Goal: Information Seeking & Learning: Learn about a topic

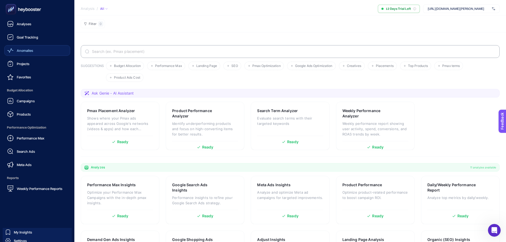
click at [19, 54] on link "Anomalies" at bounding box center [37, 50] width 66 height 11
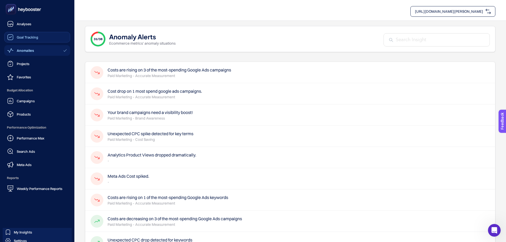
click at [22, 40] on div "Goal Tracking" at bounding box center [22, 37] width 31 height 6
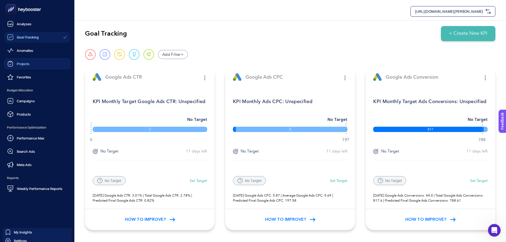
click at [19, 59] on link "Projects" at bounding box center [37, 63] width 66 height 11
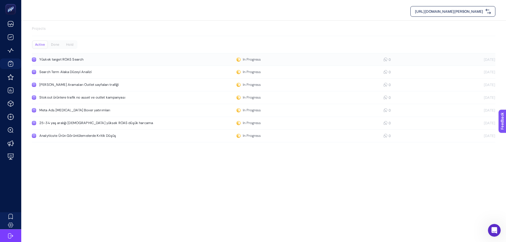
click at [151, 65] on link "Yüskek target ROAS Search In Progress 0 [DATE]" at bounding box center [263, 59] width 463 height 13
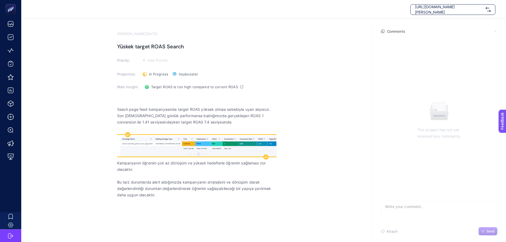
scroll to position [2, 0]
click at [140, 139] on img "Rich Text Editor. Editing area: main" at bounding box center [196, 146] width 159 height 22
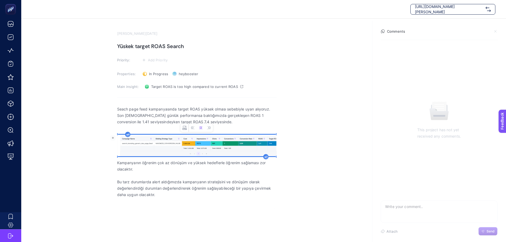
click at [140, 188] on p "Bu tarz durumlarda alert aldığımızda kampanyanın stratejisini ve dönüşüm olarak…" at bounding box center [196, 188] width 159 height 19
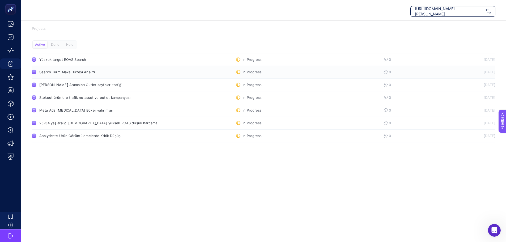
click at [95, 75] on link "Search Term Alaka Düzeyi Analizi In Progress 0 [DATE]" at bounding box center [263, 72] width 463 height 13
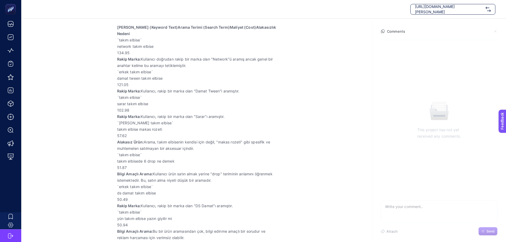
scroll to position [161, 0]
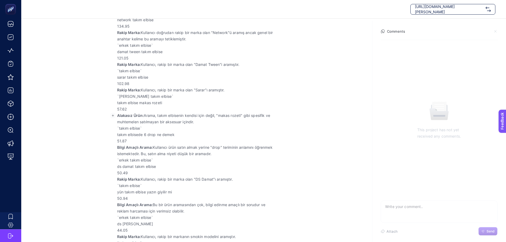
click at [160, 118] on p "Alakasız Ürün: Arama, takım elbisenin kendisi için değil, "makas rozeti" gibi s…" at bounding box center [196, 118] width 159 height 13
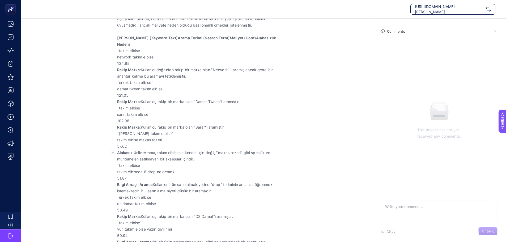
scroll to position [55, 0]
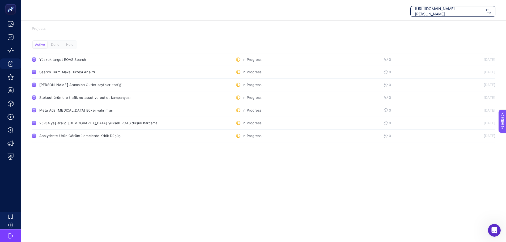
click at [84, 168] on div "[URL][DOMAIN_NAME][PERSON_NAME] Projects Active Done Hold Yüskek target ROAS Se…" at bounding box center [253, 123] width 506 height 242
click at [131, 105] on link "Meta Ads [MEDICAL_DATA] Boxer yatırımları In Progress 0 [DATE]" at bounding box center [263, 110] width 463 height 13
click at [77, 86] on div "[PERSON_NAME] Aramaları Outlet sayfaları trafiği" at bounding box center [100, 85] width 123 height 4
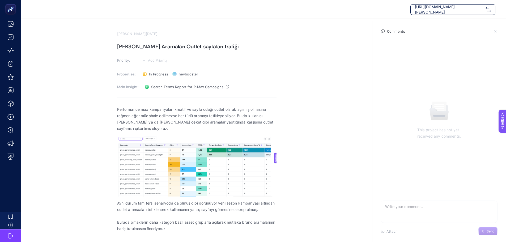
scroll to position [2, 0]
drag, startPoint x: 214, startPoint y: 222, endPoint x: 242, endPoint y: 223, distance: 28.2
click at [234, 222] on p "Burada pmaxlerin daha kategori bazlı asset gruplarla açılarak mutlaka brand ara…" at bounding box center [196, 225] width 159 height 13
click at [244, 223] on p "Burada pmaxlerin daha kategori bazlı asset gruplarla açılarak mutlaka brand ara…" at bounding box center [196, 225] width 159 height 13
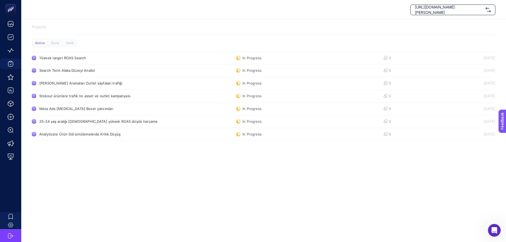
scroll to position [2, 0]
click at [91, 122] on div "25-34 yaş aralığı [DEMOGRAPHIC_DATA] yüksek ROAS düşük harcama" at bounding box center [100, 121] width 123 height 4
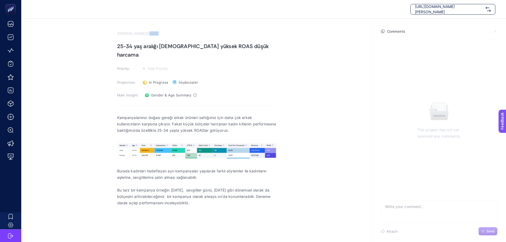
drag, startPoint x: 141, startPoint y: 44, endPoint x: 233, endPoint y: 47, distance: 91.7
click at [233, 47] on section "[PERSON_NAME][DATE] 25-34 yaş aralığı [DEMOGRAPHIC_DATA] yüksek ROAS düşük harc…" at bounding box center [263, 118] width 485 height 199
click at [235, 48] on h1 "25-34 yaş aralığı [DEMOGRAPHIC_DATA] yüksek ROAS düşük harcama" at bounding box center [196, 50] width 159 height 17
drag, startPoint x: 138, startPoint y: 110, endPoint x: 197, endPoint y: 111, distance: 59.2
click at [197, 114] on p "Kampanyalarımız doğası gereği erkek ürünleri sattığımız için daha çok erkek kul…" at bounding box center [196, 123] width 159 height 19
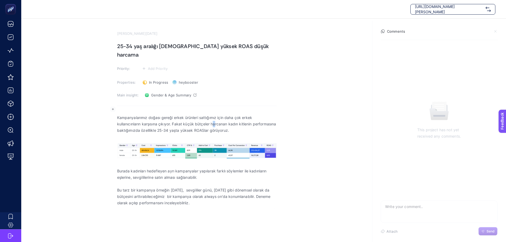
click at [215, 117] on p "Kampanyalarımız doğası gereği erkek ürünleri sattığımız için daha çok erkek kul…" at bounding box center [196, 123] width 159 height 19
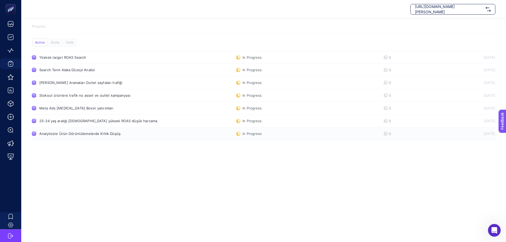
click at [86, 130] on link "Analyticste Ürün Görüntülemelerde Kritik Düşüş In Progress 0 [DATE]" at bounding box center [263, 133] width 463 height 13
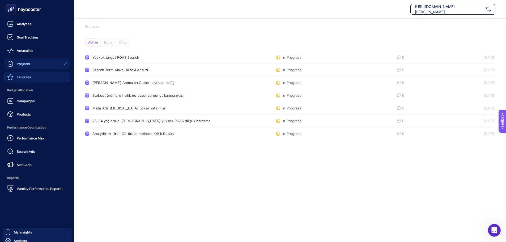
click at [15, 78] on div "Favorites" at bounding box center [19, 77] width 24 height 6
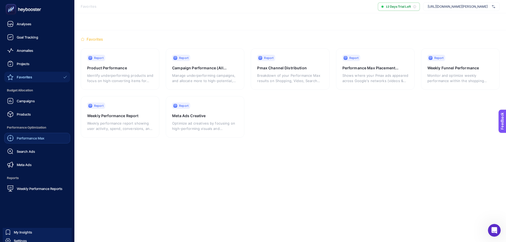
click at [34, 140] on div "Performance Max" at bounding box center [25, 138] width 37 height 6
